Goal: Task Accomplishment & Management: Manage account settings

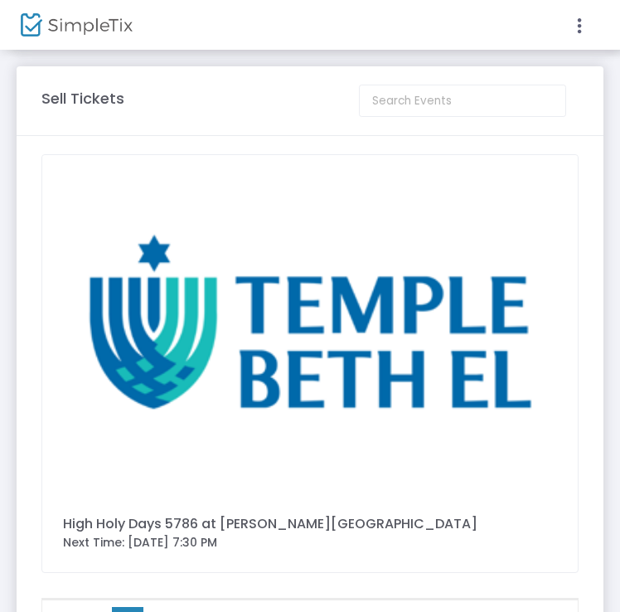
click at [298, 334] on img at bounding box center [309, 324] width 535 height 338
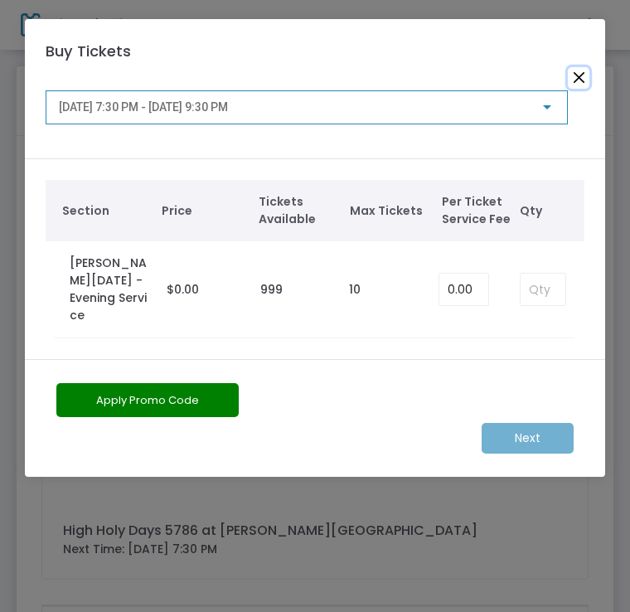
click at [580, 75] on button "Close" at bounding box center [579, 78] width 22 height 22
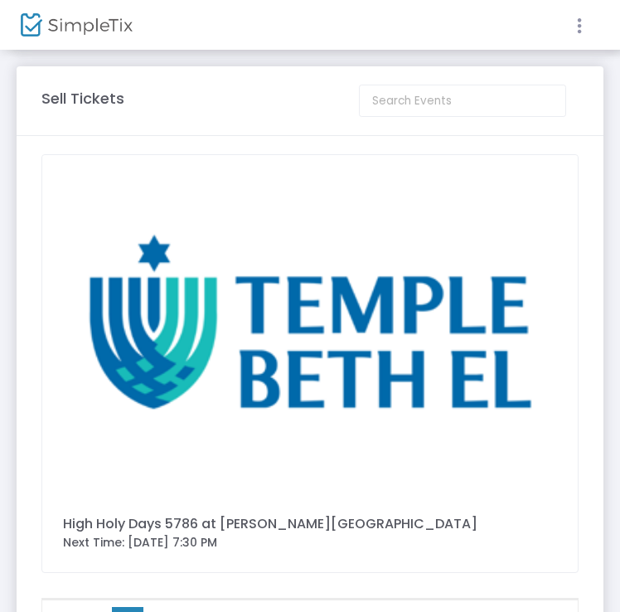
click at [582, 31] on icon at bounding box center [579, 26] width 15 height 21
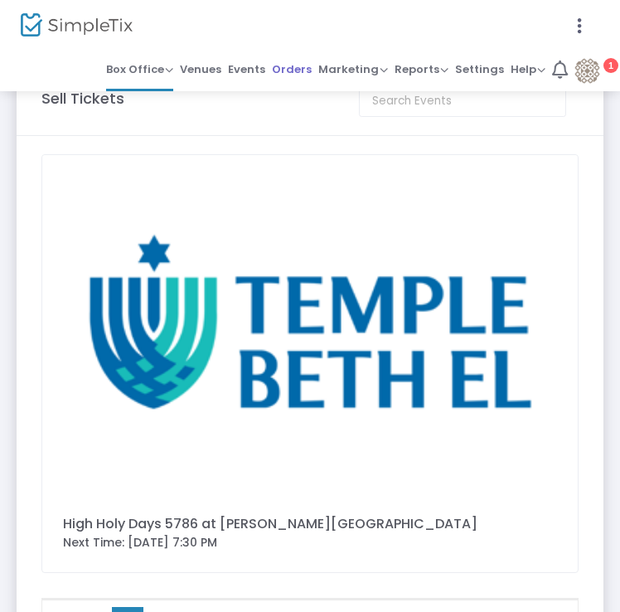
click at [291, 70] on span "Orders" at bounding box center [292, 69] width 40 height 24
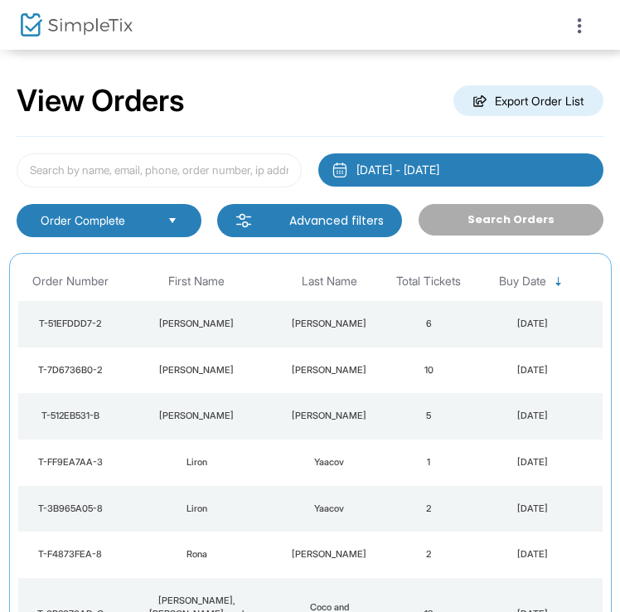
click at [213, 163] on div at bounding box center [310, 306] width 620 height 612
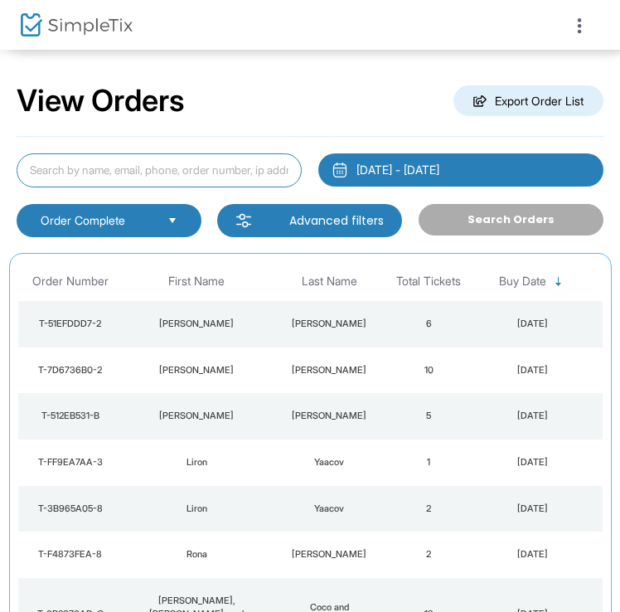
click at [213, 163] on input at bounding box center [159, 170] width 285 height 34
paste input "[EMAIL_ADDRESS][DOMAIN_NAME]"
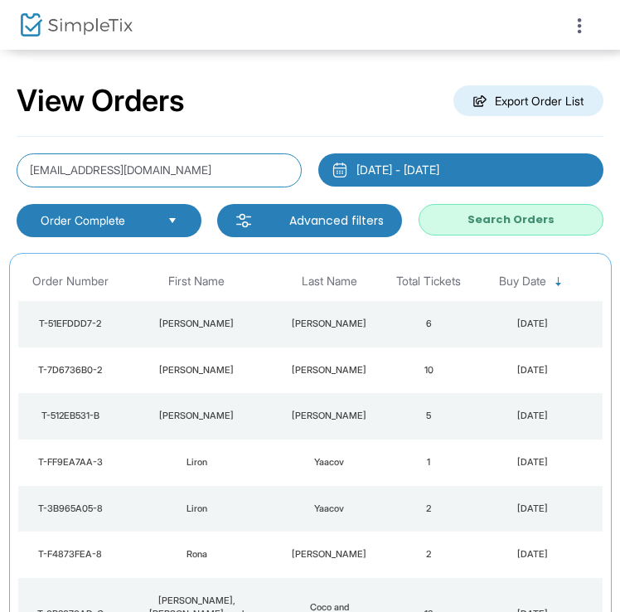
type input "[EMAIL_ADDRESS][DOMAIN_NAME]"
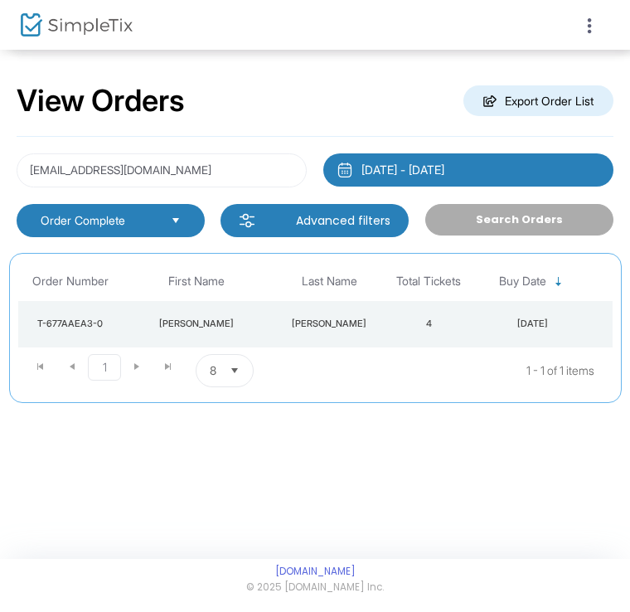
click at [384, 319] on td "[PERSON_NAME]" at bounding box center [329, 324] width 116 height 46
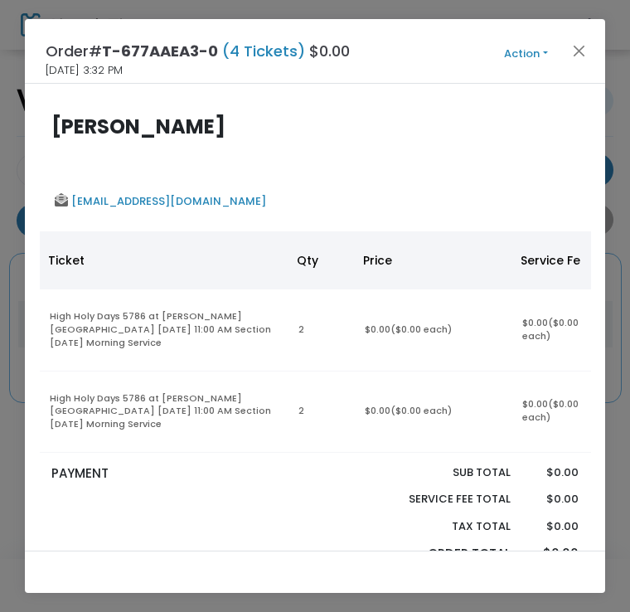
click at [525, 58] on button "Action" at bounding box center [526, 54] width 99 height 18
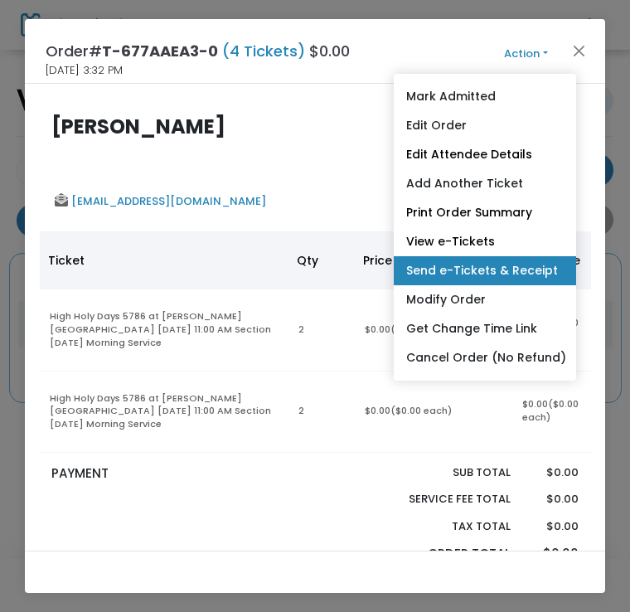
click at [481, 273] on link "Send e-Tickets & Receipt" at bounding box center [485, 270] width 182 height 29
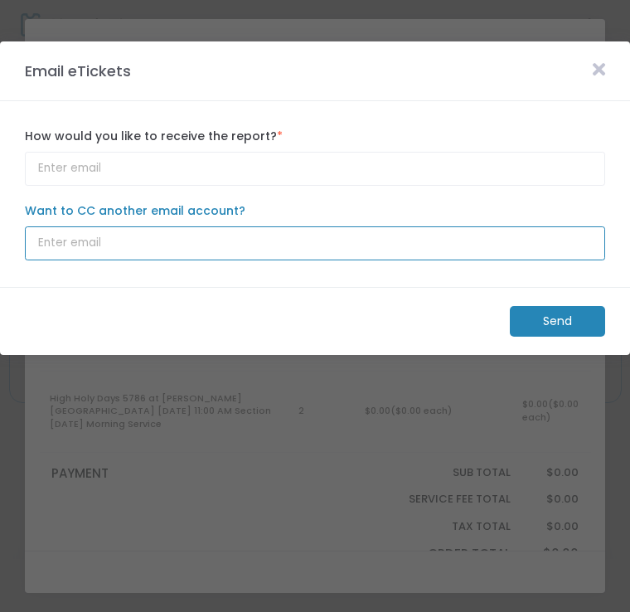
click at [485, 249] on input "Want to CC another email account?" at bounding box center [315, 243] width 580 height 34
type input "[EMAIL_ADDRESS][DOMAIN_NAME]"
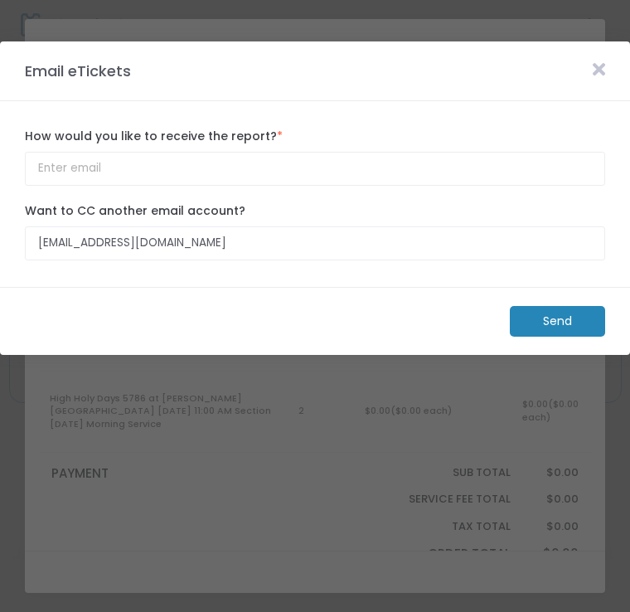
click at [520, 307] on m-button "Send" at bounding box center [557, 321] width 95 height 31
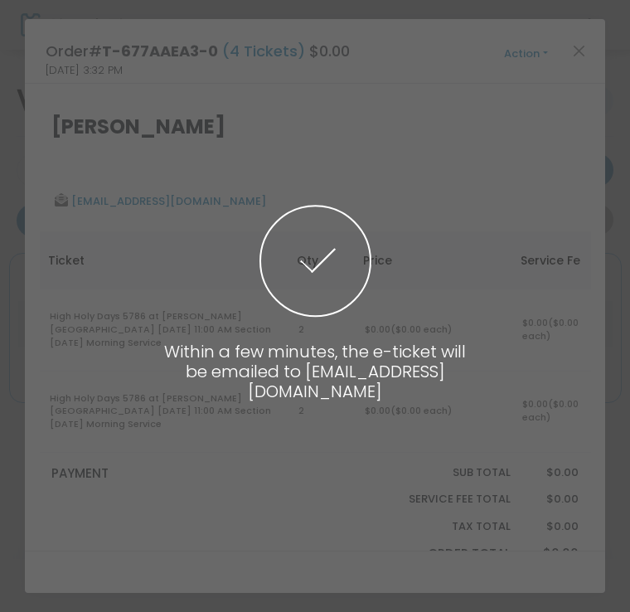
click at [527, 121] on span at bounding box center [315, 306] width 630 height 612
click at [535, 51] on body "Processing... please wait Within a few minutes, the e-ticket will be emailed to…" at bounding box center [315, 306] width 630 height 612
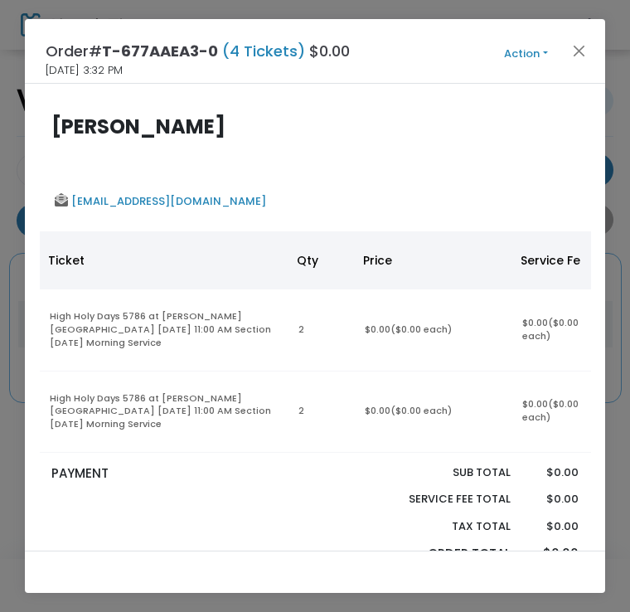
click at [535, 51] on button "Action" at bounding box center [526, 54] width 99 height 18
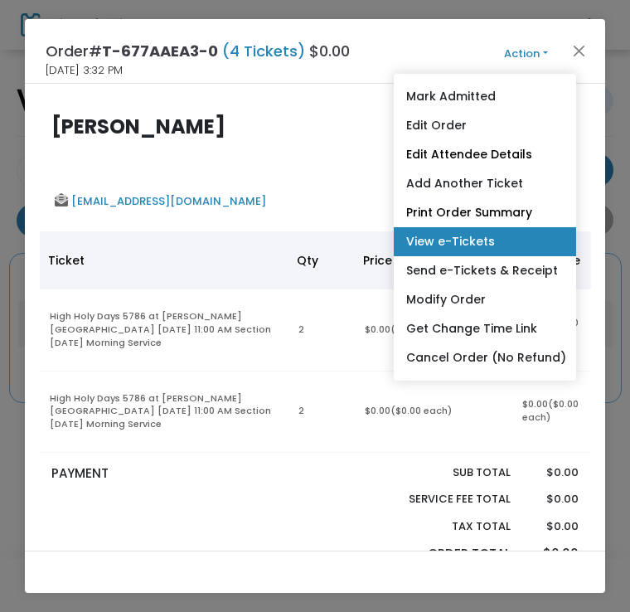
click at [522, 240] on link "View e-Tickets" at bounding box center [485, 241] width 182 height 29
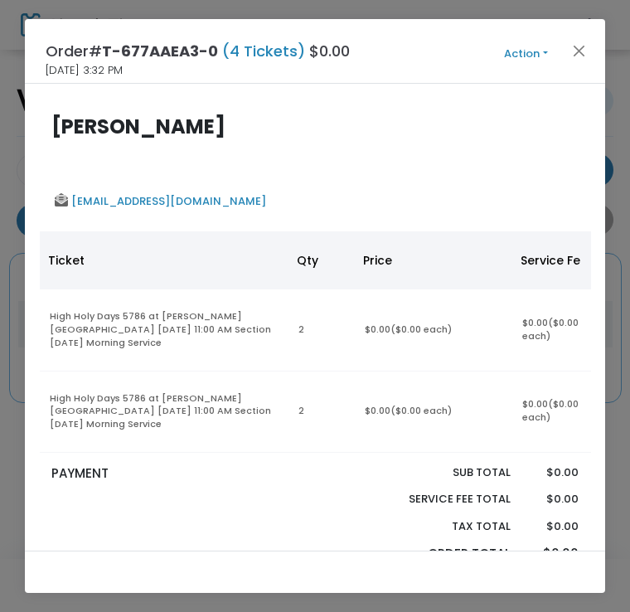
click at [469, 256] on th "Price" at bounding box center [433, 260] width 157 height 58
click at [588, 51] on button "Close" at bounding box center [579, 51] width 22 height 22
